Goal: Communication & Community: Answer question/provide support

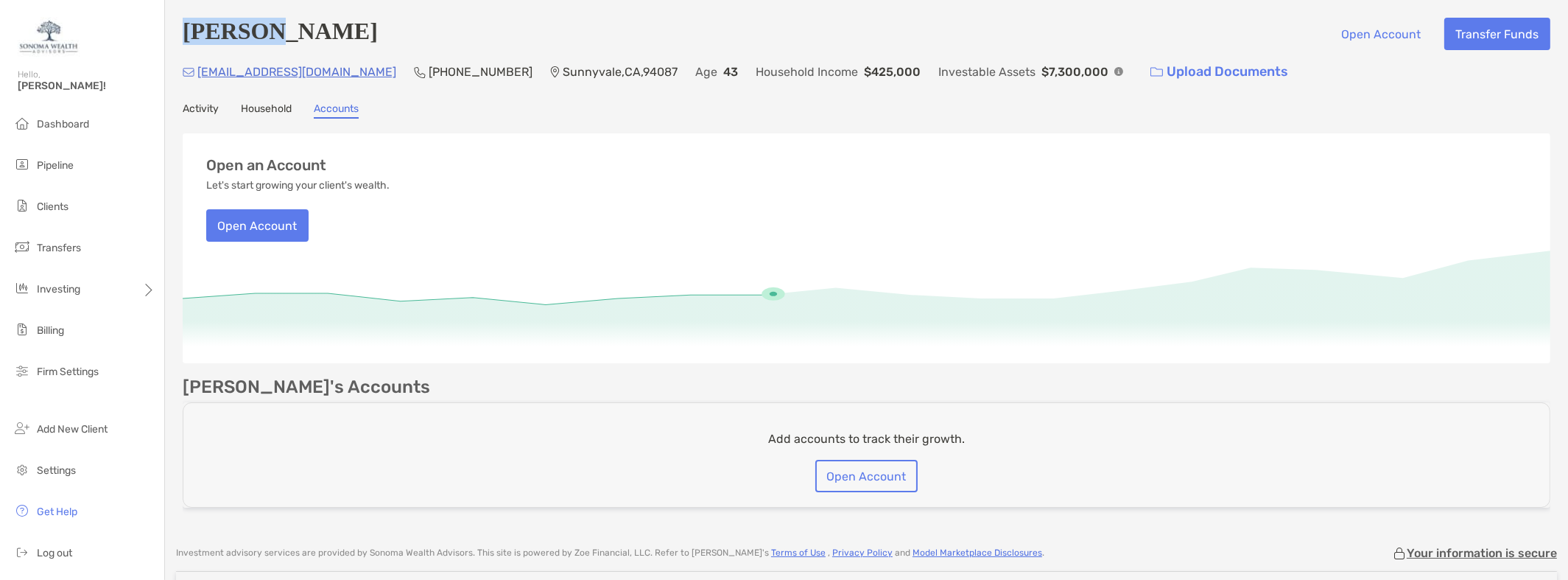
drag, startPoint x: 275, startPoint y: 37, endPoint x: 185, endPoint y: 37, distance: 90.0
click at [185, 37] on h4 "[PERSON_NAME]" at bounding box center [280, 33] width 195 height 33
copy h4 "Kalexin"
click at [399, 38] on div "[PERSON_NAME] Open Account Transfer Funds" at bounding box center [866, 33] width 1368 height 33
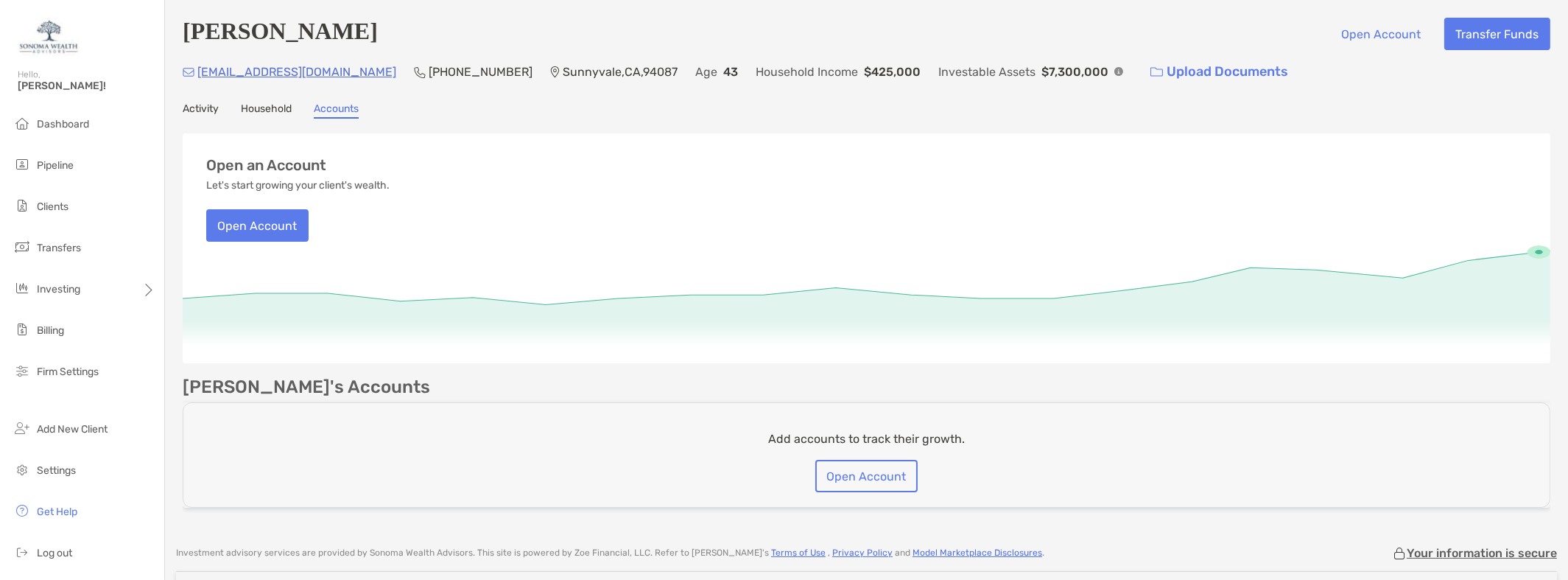
drag, startPoint x: 381, startPoint y: 38, endPoint x: 365, endPoint y: 38, distance: 16.0
click at [367, 38] on h4 "[PERSON_NAME]" at bounding box center [280, 33] width 195 height 33
copy h4 "ii"
drag, startPoint x: 399, startPoint y: 37, endPoint x: 291, endPoint y: 39, distance: 108.0
click at [291, 39] on div "[PERSON_NAME] Open Account Transfer Funds" at bounding box center [866, 33] width 1368 height 33
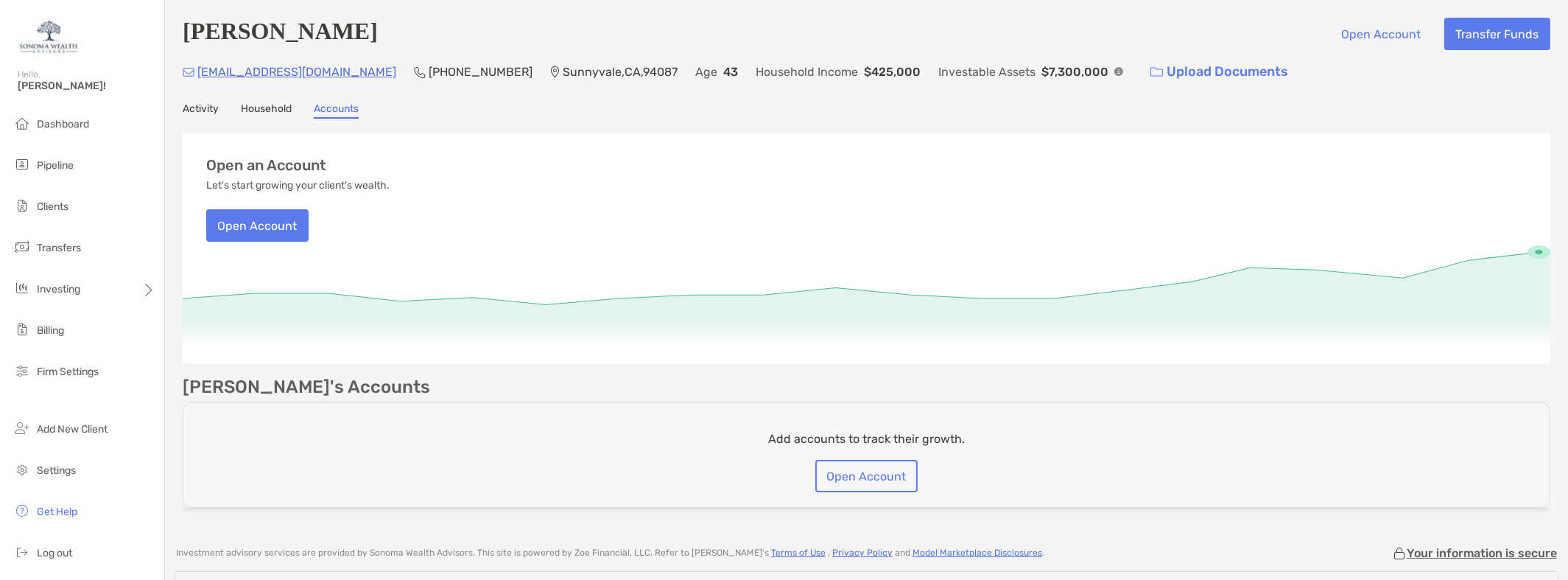
copy h4 "Baoerjiin"
drag, startPoint x: 424, startPoint y: 72, endPoint x: 341, endPoint y: 70, distance: 83.0
click at [414, 70] on div "[PHONE_NUMBER]" at bounding box center [473, 72] width 119 height 32
copy p "[PHONE_NUMBER]"
drag, startPoint x: 310, startPoint y: 75, endPoint x: 200, endPoint y: 75, distance: 110.0
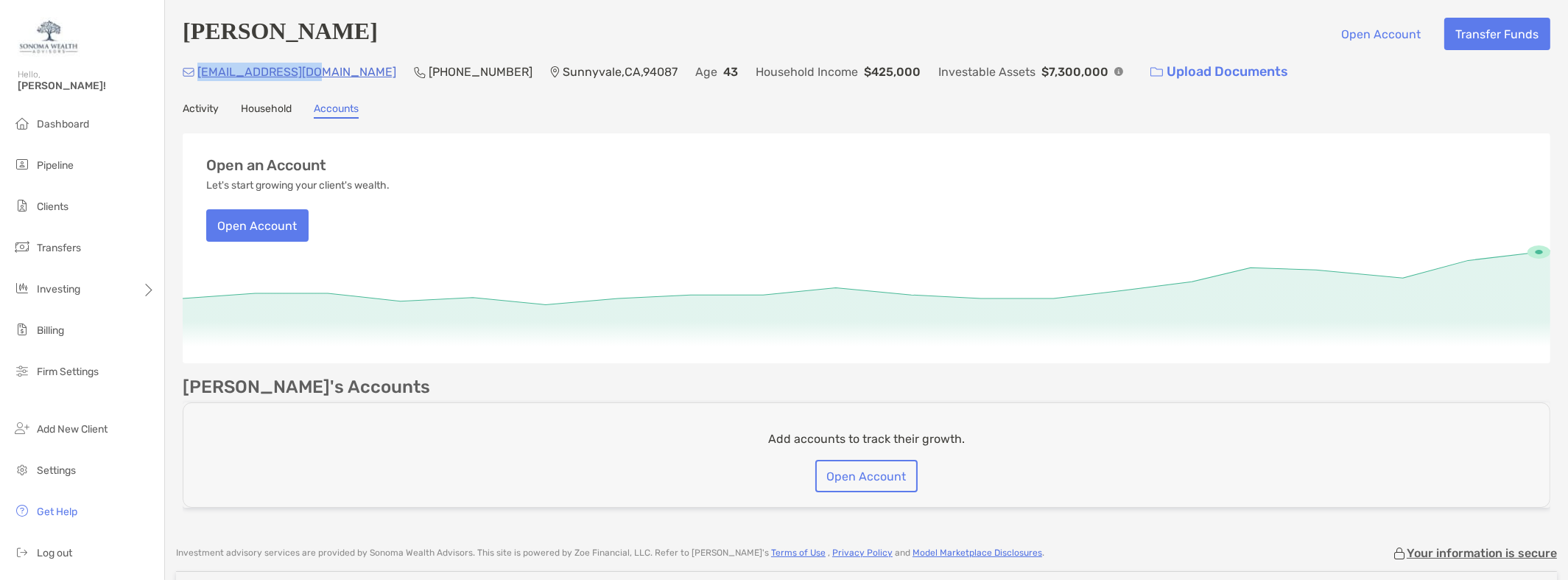
click at [200, 75] on div "[EMAIL_ADDRESS][DOMAIN_NAME] (415) 867-[GEOGRAPHIC_DATA] Age [DEMOGRAPHIC_DATA]…" at bounding box center [866, 72] width 1368 height 32
copy p "[EMAIL_ADDRESS][DOMAIN_NAME]"
drag, startPoint x: 820, startPoint y: 74, endPoint x: 767, endPoint y: 79, distance: 53.2
click at [864, 79] on p "$425,000" at bounding box center [892, 72] width 56 height 18
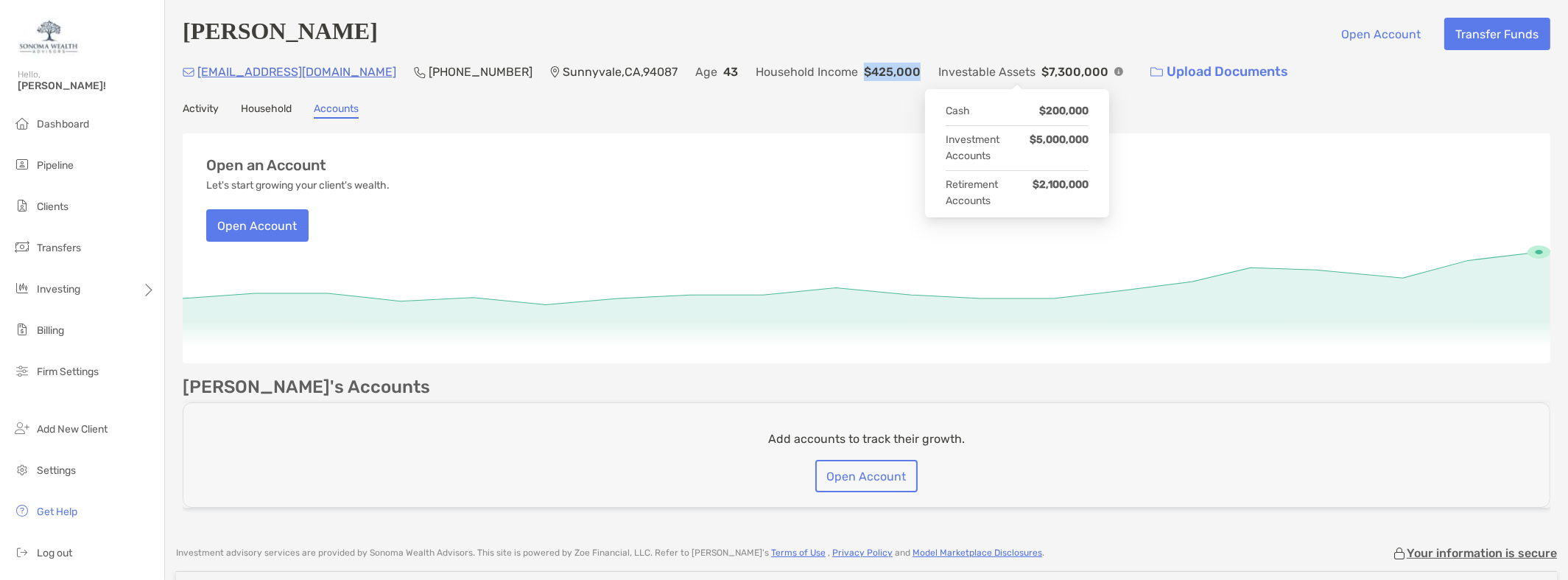
click at [1115, 68] on img at bounding box center [1119, 71] width 9 height 9
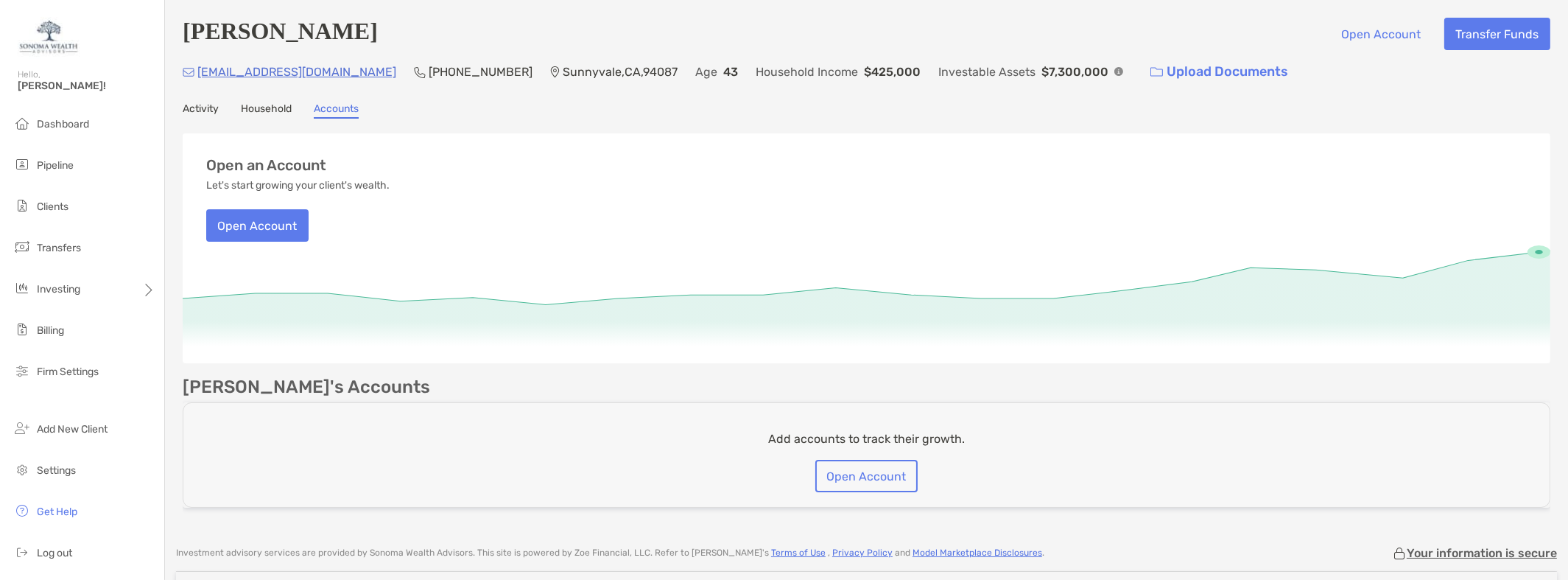
click at [854, 133] on div "[PERSON_NAME] Open Account Transfer Funds [EMAIL_ADDRESS][DOMAIN_NAME] (415) 86…" at bounding box center [866, 265] width 1403 height 531
click at [198, 111] on link "Activity" at bounding box center [200, 111] width 36 height 16
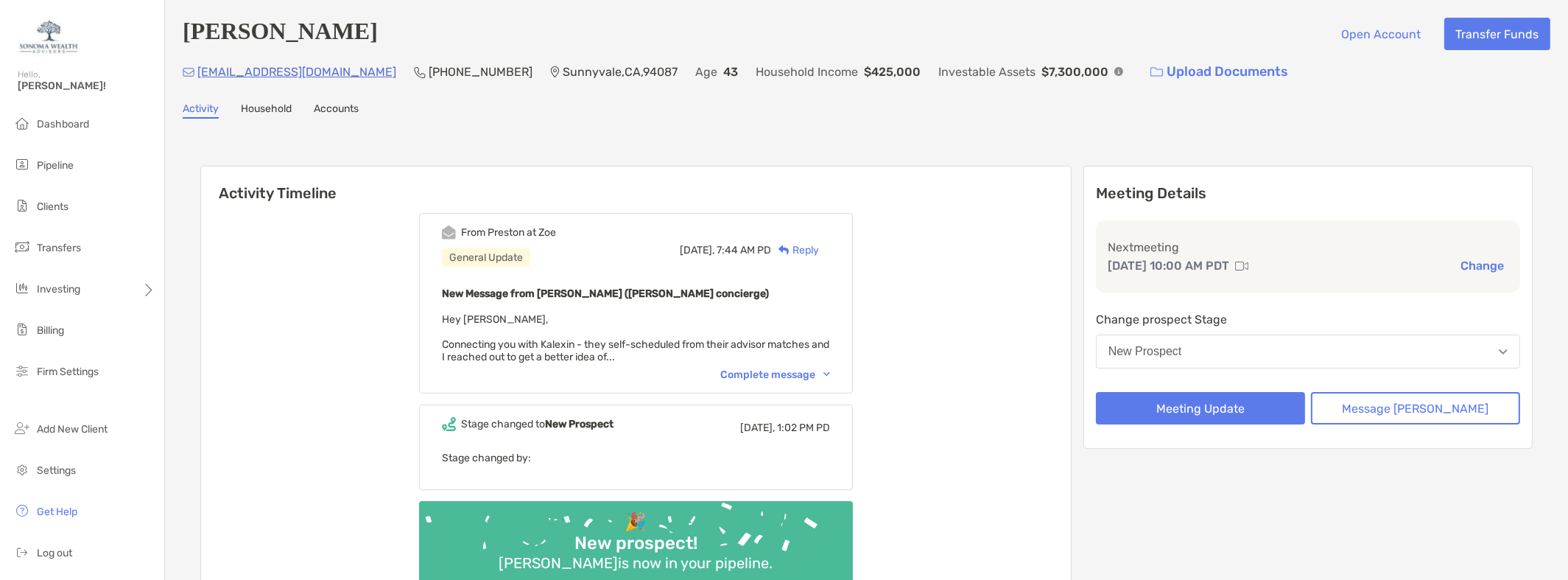
click at [814, 246] on div "Reply" at bounding box center [795, 250] width 48 height 15
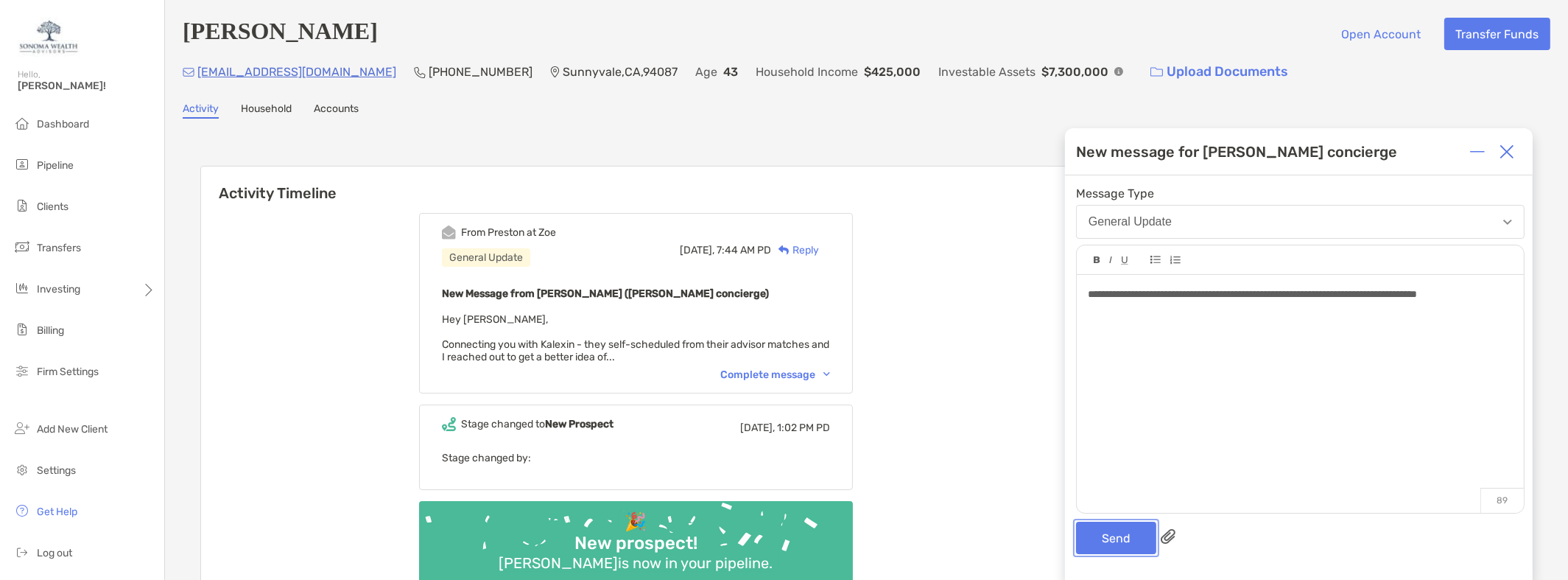
click at [1115, 535] on button "Send" at bounding box center [1116, 537] width 80 height 33
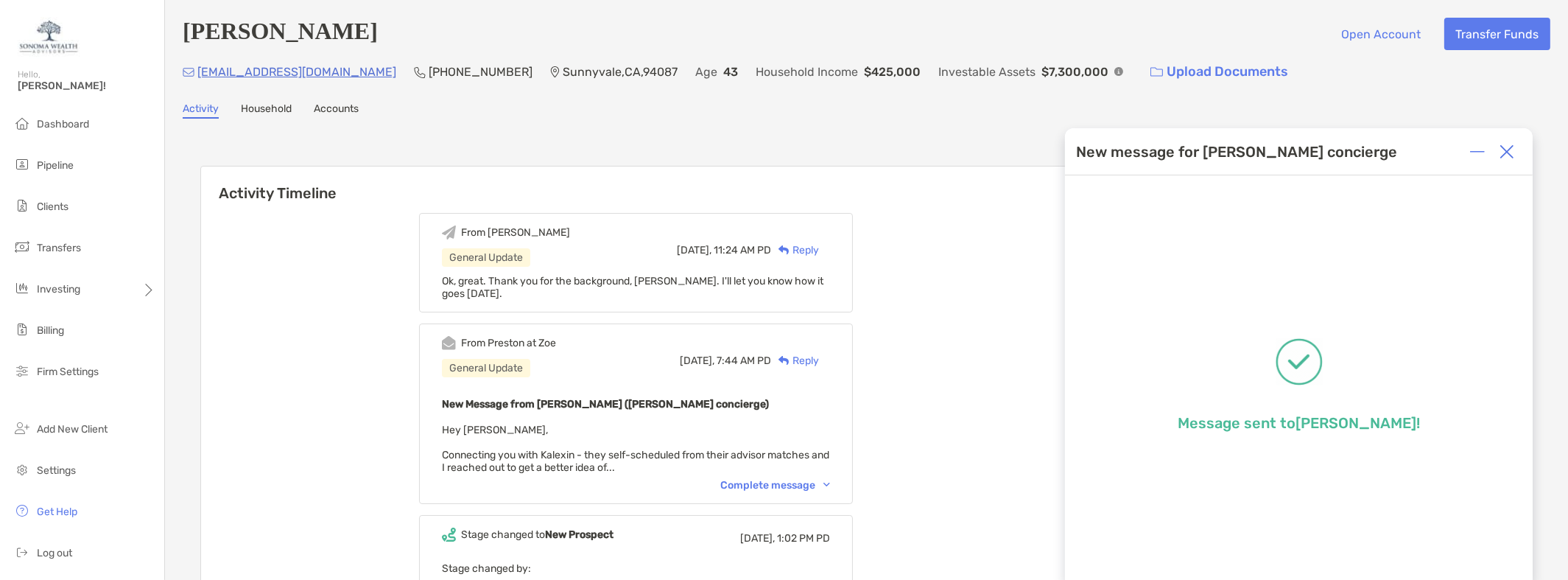
click at [796, 483] on div "Complete message" at bounding box center [775, 485] width 110 height 13
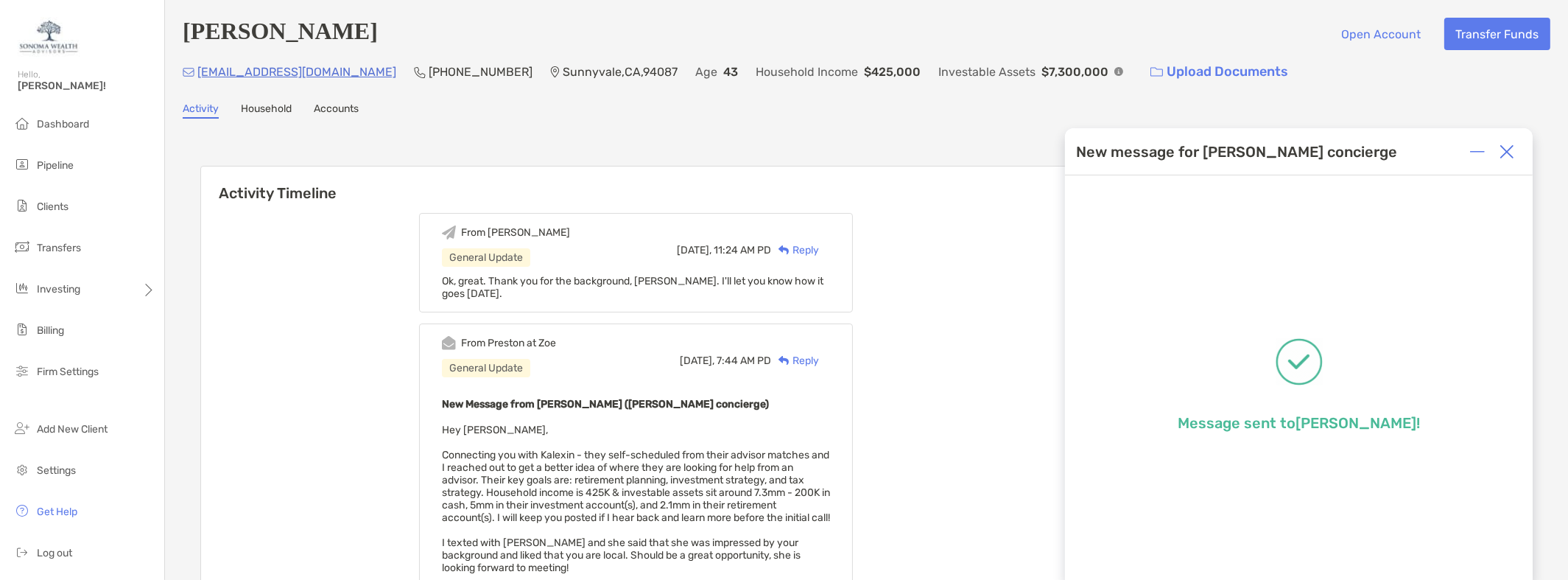
scroll to position [147, 0]
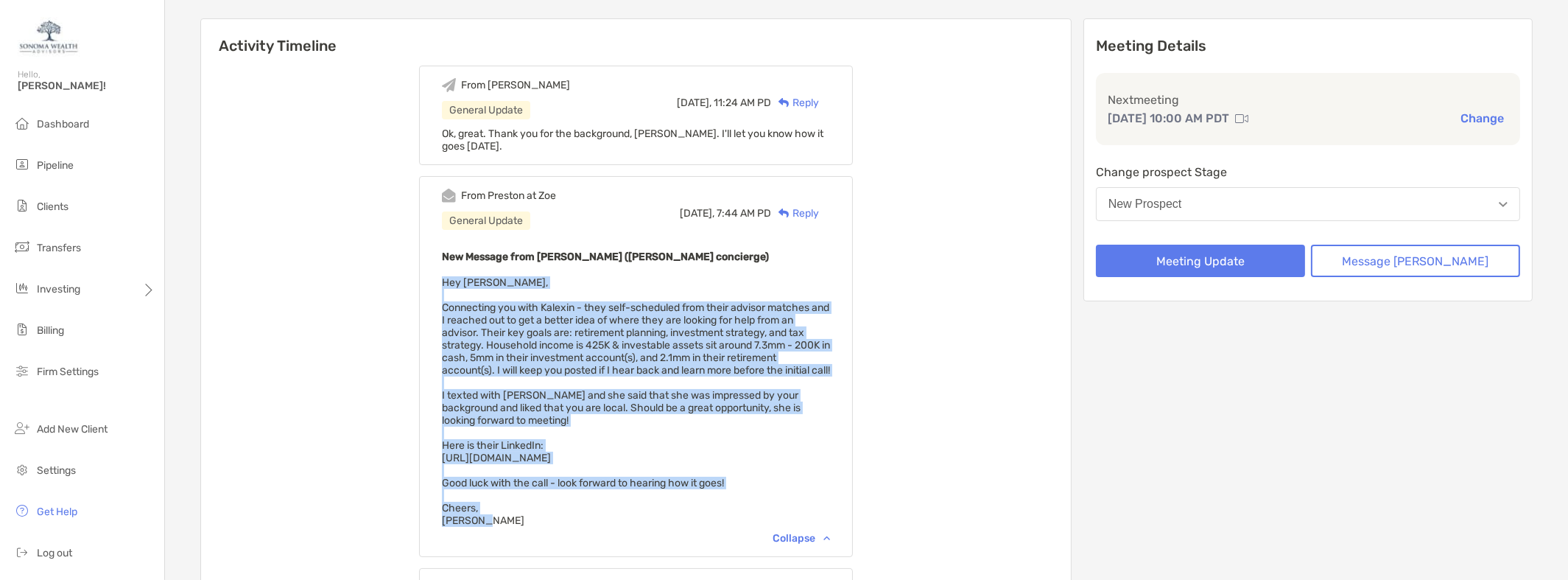
drag, startPoint x: 464, startPoint y: 280, endPoint x: 667, endPoint y: 531, distance: 322.8
click at [667, 527] on div "New Message from [PERSON_NAME] ([PERSON_NAME] concierge) Hey [PERSON_NAME], Con…" at bounding box center [636, 387] width 388 height 279
copy span "Hey [PERSON_NAME], Connecting you with Kalexin - they self-scheduled from their…"
